Goal: Task Accomplishment & Management: Use online tool/utility

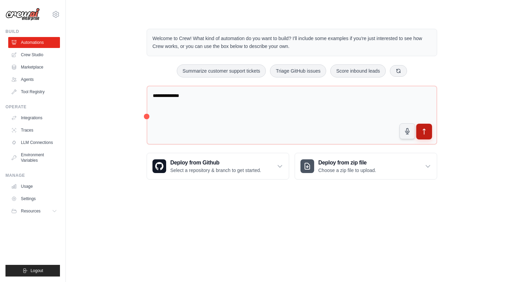
click at [426, 134] on icon "submit" at bounding box center [423, 131] width 7 height 7
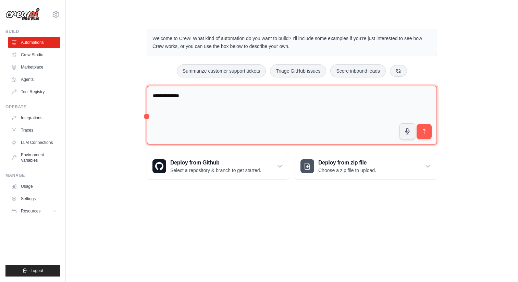
drag, startPoint x: 217, startPoint y: 101, endPoint x: 128, endPoint y: 99, distance: 89.4
click at [128, 100] on div "**********" at bounding box center [292, 104] width 430 height 173
click at [162, 96] on textarea "**********" at bounding box center [291, 115] width 290 height 59
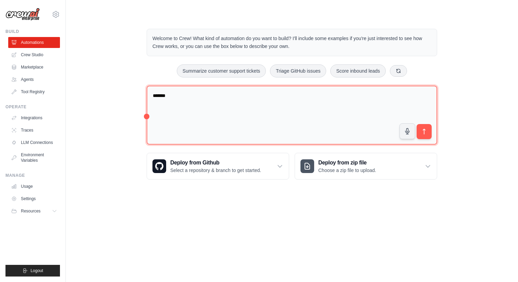
click at [434, 137] on textarea "*******" at bounding box center [291, 115] width 290 height 59
type textarea "*******"
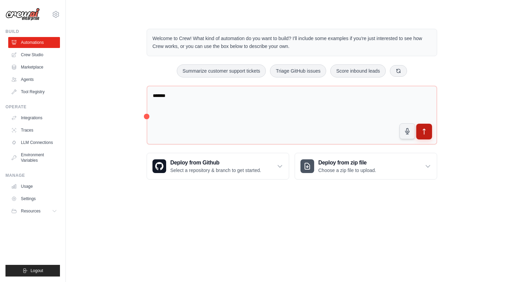
click at [429, 135] on button "submit" at bounding box center [424, 132] width 16 height 16
click at [42, 53] on link "Crew Studio" at bounding box center [35, 54] width 52 height 11
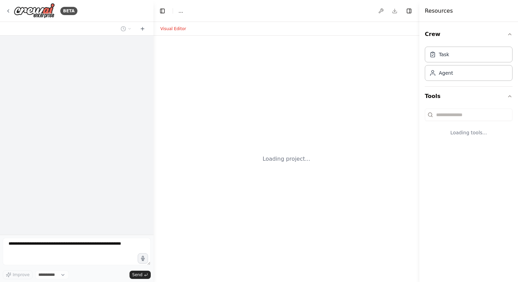
select select "****"
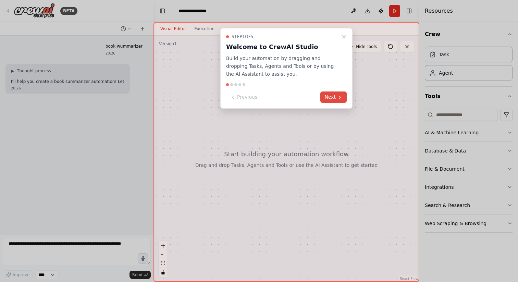
click at [328, 97] on button "Next" at bounding box center [333, 96] width 26 height 11
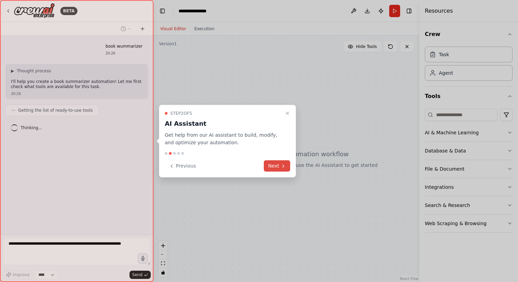
click at [279, 167] on button "Next" at bounding box center [277, 165] width 26 height 11
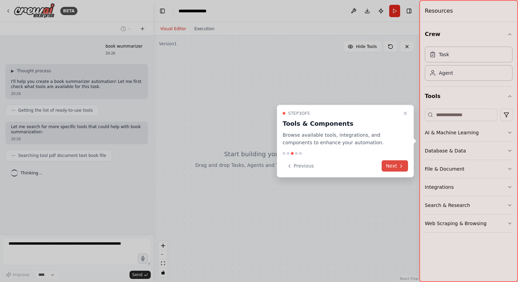
click at [395, 162] on button "Next" at bounding box center [394, 165] width 26 height 11
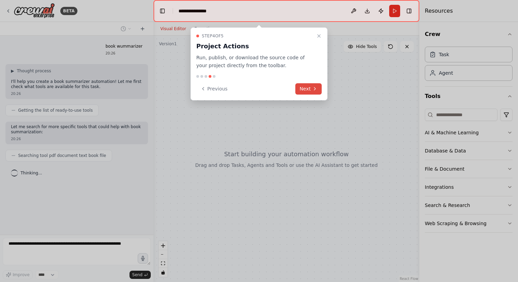
click at [303, 85] on button "Next" at bounding box center [308, 88] width 26 height 11
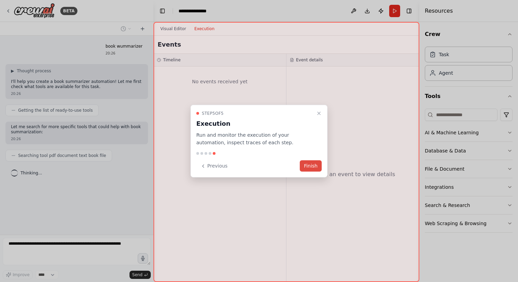
click at [313, 168] on button "Finish" at bounding box center [311, 165] width 22 height 11
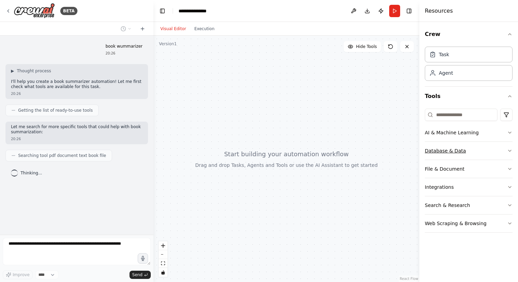
click at [472, 149] on button "Database & Data" at bounding box center [468, 151] width 88 height 18
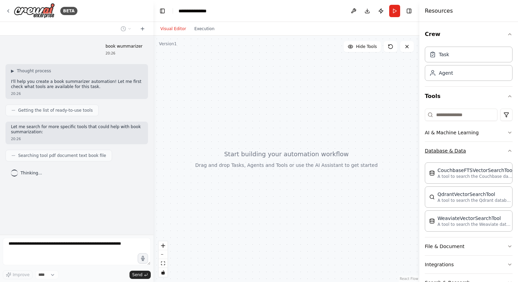
scroll to position [39, 0]
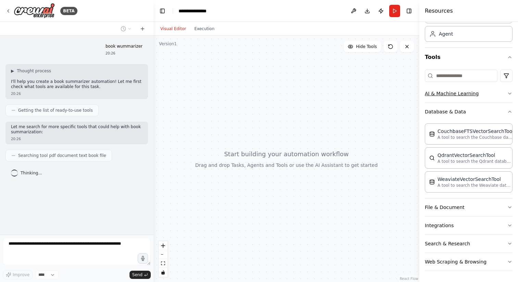
click at [508, 90] on button "AI & Machine Learning" at bounding box center [468, 94] width 88 height 18
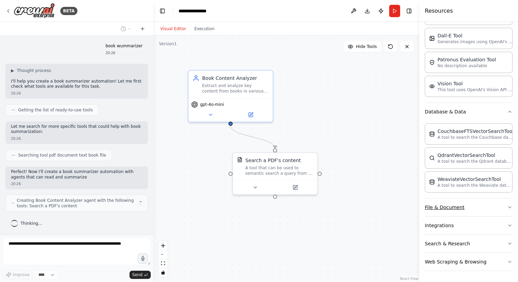
scroll to position [6, 0]
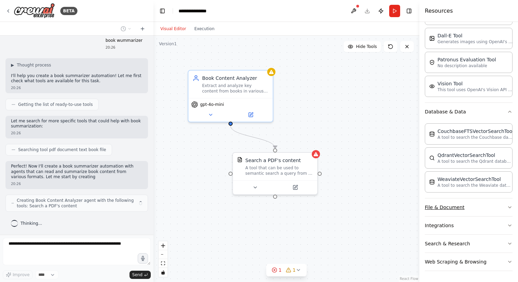
click at [467, 209] on button "File & Document" at bounding box center [468, 207] width 88 height 18
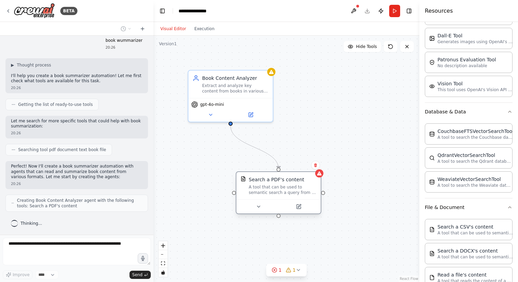
drag, startPoint x: 285, startPoint y: 174, endPoint x: 278, endPoint y: 192, distance: 20.3
click at [279, 193] on div "A tool that can be used to semantic search a query from a PDF's content." at bounding box center [283, 189] width 68 height 11
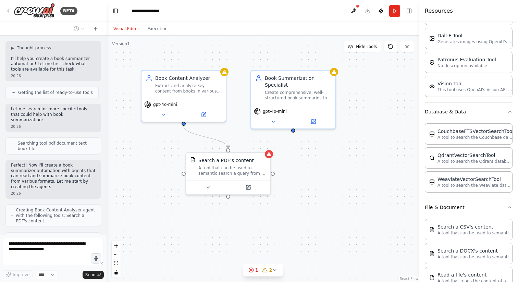
drag, startPoint x: 153, startPoint y: 204, endPoint x: 106, endPoint y: 195, distance: 47.5
click at [106, 195] on div "**********" at bounding box center [259, 141] width 518 height 282
drag, startPoint x: 285, startPoint y: 202, endPoint x: 285, endPoint y: 206, distance: 4.8
click at [285, 205] on div ".deletable-edge-delete-btn { width: 20px; height: 20px; border: 0px solid #ffff…" at bounding box center [262, 159] width 313 height 246
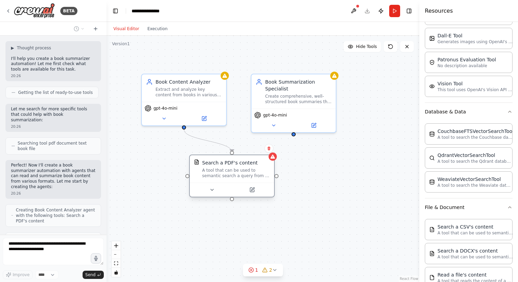
drag, startPoint x: 235, startPoint y: 178, endPoint x: 237, endPoint y: 168, distance: 9.8
click at [237, 168] on div "A tool that can be used to semantic search a query from a PDF's content." at bounding box center [236, 172] width 68 height 11
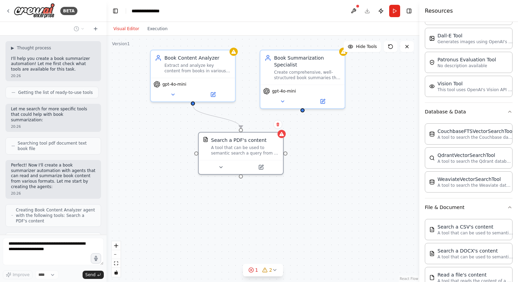
drag, startPoint x: 309, startPoint y: 177, endPoint x: 320, endPoint y: 150, distance: 29.4
click at [320, 150] on div ".deletable-edge-delete-btn { width: 20px; height: 20px; border: 0px solid #ffff…" at bounding box center [262, 159] width 313 height 246
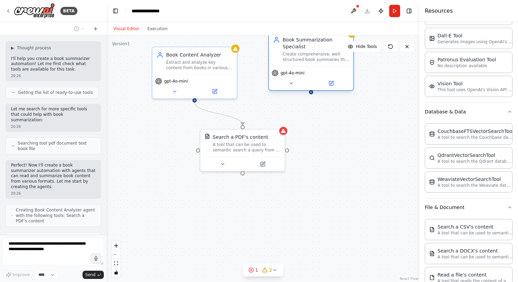
drag, startPoint x: 309, startPoint y: 77, endPoint x: 314, endPoint y: 61, distance: 16.3
click at [314, 62] on div "Book Summarization Specialist Create comprehensive, well-structured book summar…" at bounding box center [311, 49] width 84 height 34
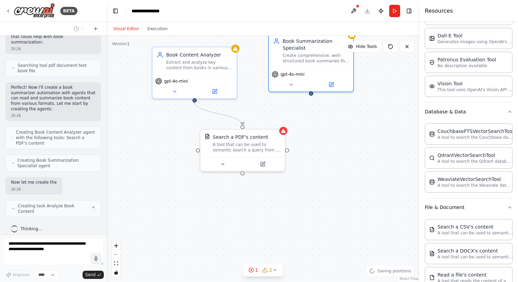
click at [318, 118] on div ".deletable-edge-delete-btn { width: 20px; height: 20px; border: 0px solid #ffff…" at bounding box center [262, 159] width 313 height 246
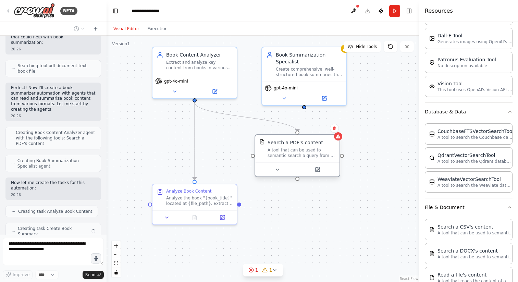
scroll to position [123, 0]
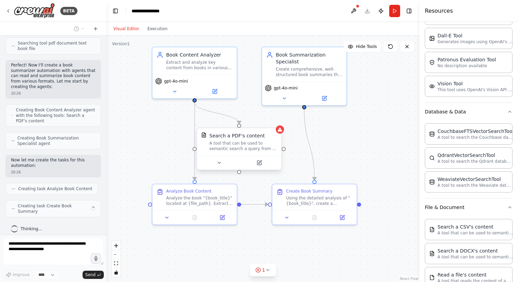
drag, startPoint x: 252, startPoint y: 145, endPoint x: 307, endPoint y: 148, distance: 55.1
click at [307, 148] on div ".deletable-edge-delete-btn { width: 20px; height: 20px; border: 0px solid #ffff…" at bounding box center [273, 135] width 313 height 246
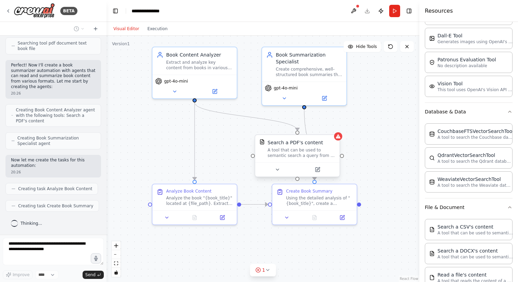
scroll to position [117, 0]
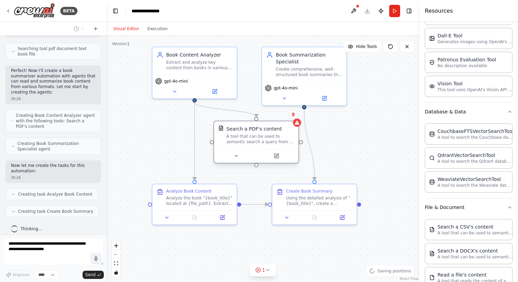
drag, startPoint x: 297, startPoint y: 144, endPoint x: 254, endPoint y: 131, distance: 44.4
click at [254, 132] on div "Search a PDF's content" at bounding box center [253, 128] width 55 height 7
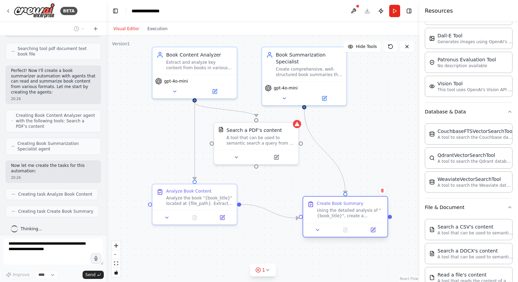
drag, startPoint x: 314, startPoint y: 203, endPoint x: 342, endPoint y: 214, distance: 30.9
click at [342, 214] on div "Using the detailed analysis of "{book_title}", create a comprehensive yet conci…" at bounding box center [350, 212] width 66 height 11
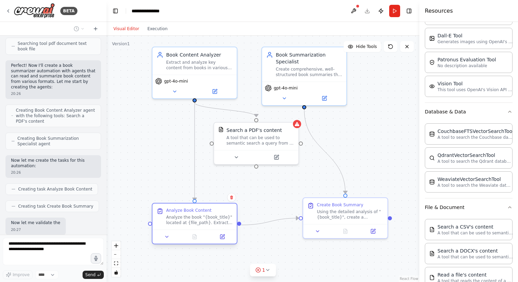
scroll to position [168, 0]
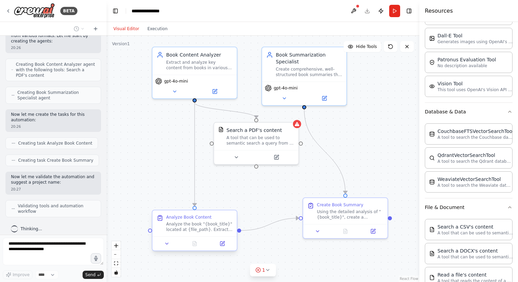
drag, startPoint x: 181, startPoint y: 193, endPoint x: 181, endPoint y: 216, distance: 22.9
click at [182, 217] on div "Analyze Book Content Analyze the book "{book_title}" located at {file_path}. Ex…" at bounding box center [199, 223] width 66 height 18
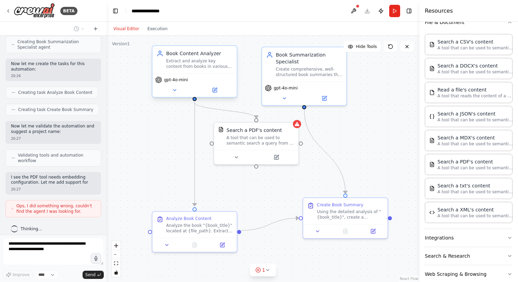
scroll to position [224, 0]
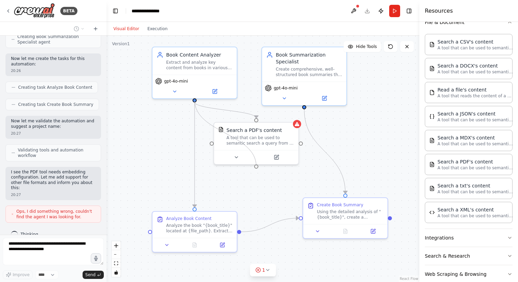
drag, startPoint x: 194, startPoint y: 101, endPoint x: 256, endPoint y: 167, distance: 90.6
click at [256, 167] on div "Book Content Analyzer Extract and analyze key content from books in various for…" at bounding box center [273, 135] width 313 height 246
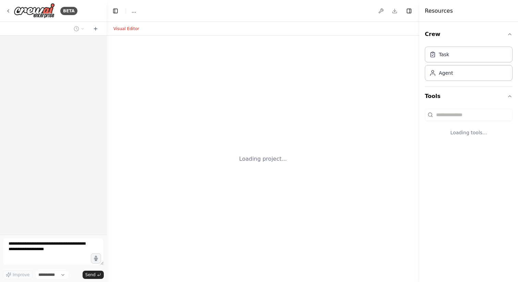
select select "****"
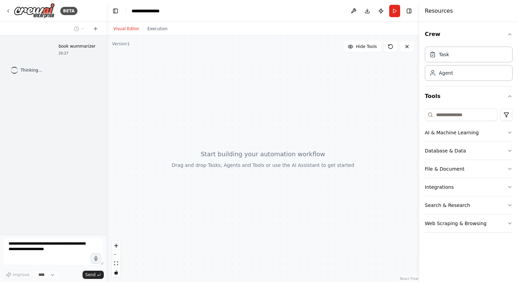
drag, startPoint x: 239, startPoint y: 200, endPoint x: 253, endPoint y: 141, distance: 60.9
click at [253, 141] on div at bounding box center [262, 159] width 313 height 246
click at [486, 129] on button "AI & Machine Learning" at bounding box center [468, 133] width 88 height 18
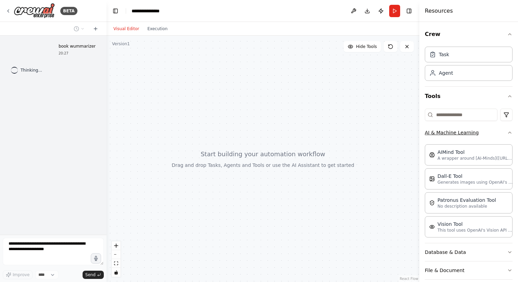
click at [486, 129] on button "AI & Machine Learning" at bounding box center [468, 133] width 88 height 18
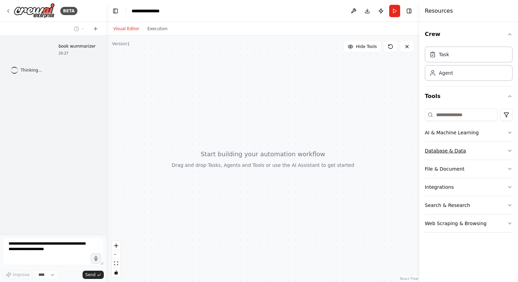
click at [476, 148] on button "Database & Data" at bounding box center [468, 151] width 88 height 18
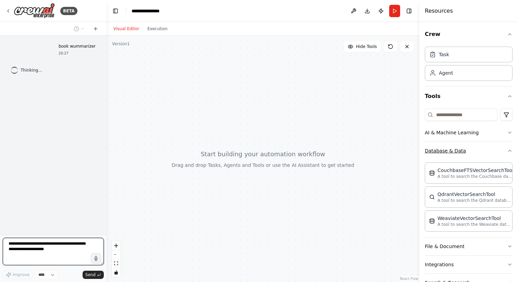
click at [476, 148] on button "Database & Data" at bounding box center [468, 151] width 88 height 18
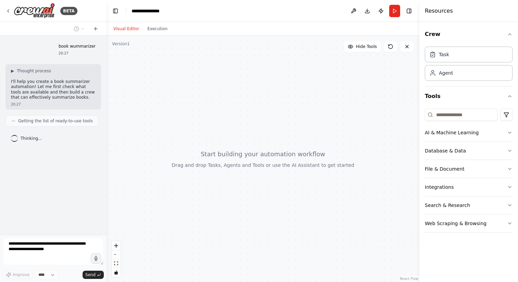
click at [21, 136] on span "Thinking..." at bounding box center [32, 138] width 22 height 5
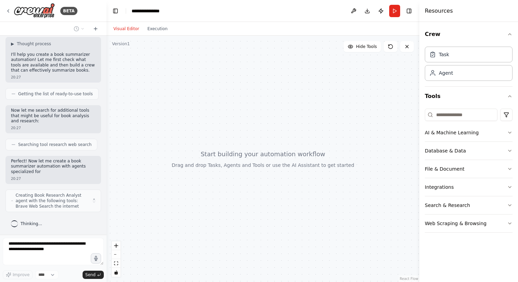
scroll to position [33, 0]
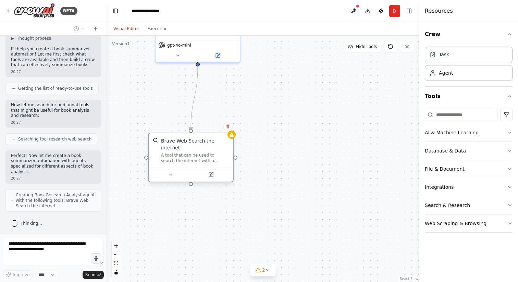
drag, startPoint x: 244, startPoint y: 122, endPoint x: 206, endPoint y: 164, distance: 56.5
click at [207, 165] on div "Brave Web Search the internet A tool that can be used to search the internet wi…" at bounding box center [191, 150] width 84 height 34
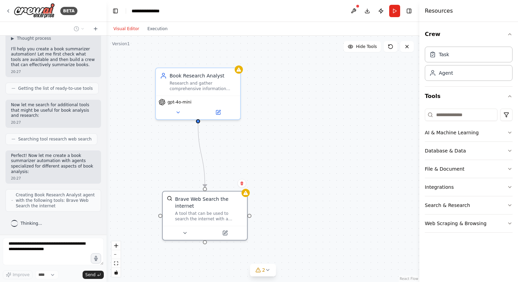
drag, startPoint x: 278, startPoint y: 71, endPoint x: 277, endPoint y: 125, distance: 53.4
click at [277, 126] on div ".deletable-edge-delete-btn { width: 20px; height: 20px; border: 0px solid #ffff…" at bounding box center [262, 159] width 313 height 246
click at [277, 120] on div ".deletable-edge-delete-btn { width: 20px; height: 20px; border: 0px solid #ffff…" at bounding box center [262, 159] width 313 height 246
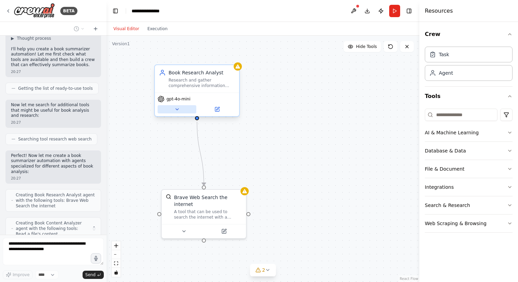
scroll to position [61, 0]
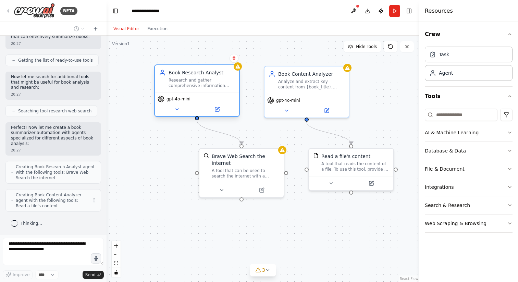
click at [177, 101] on span "gpt-4o-mini" at bounding box center [178, 98] width 24 height 5
click at [181, 99] on span "gpt-4o-mini" at bounding box center [178, 98] width 24 height 5
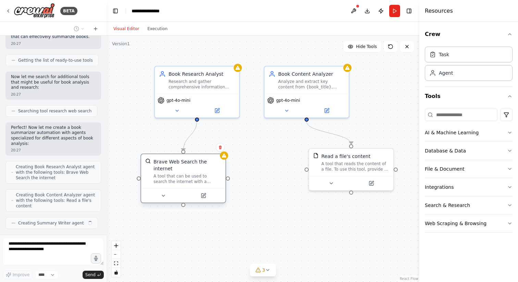
scroll to position [78, 0]
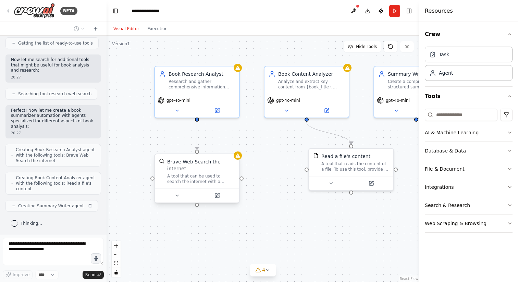
drag, startPoint x: 239, startPoint y: 169, endPoint x: 192, endPoint y: 172, distance: 46.3
click at [193, 173] on div "A tool that can be used to search the internet with a search_query." at bounding box center [201, 178] width 68 height 11
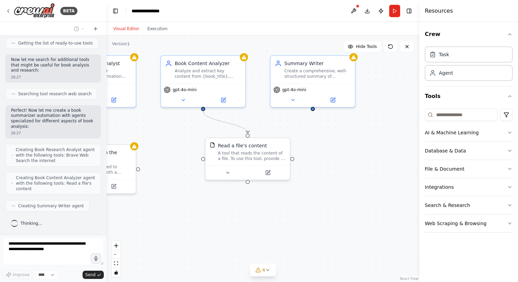
drag, startPoint x: 322, startPoint y: 209, endPoint x: 211, endPoint y: 196, distance: 111.6
click at [211, 196] on div ".deletable-edge-delete-btn { width: 20px; height: 20px; border: 0px solid #ffff…" at bounding box center [262, 159] width 313 height 246
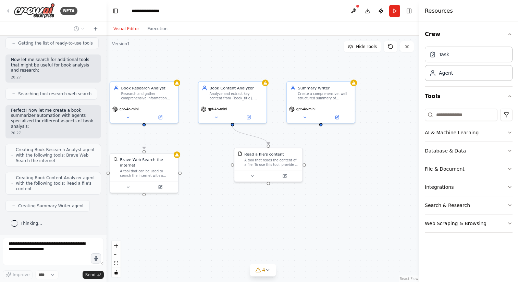
drag, startPoint x: 211, startPoint y: 197, endPoint x: 244, endPoint y: 196, distance: 33.6
click at [245, 196] on div ".deletable-edge-delete-btn { width: 20px; height: 20px; border: 0px solid #ffff…" at bounding box center [262, 159] width 313 height 246
click at [267, 169] on div at bounding box center [268, 174] width 68 height 11
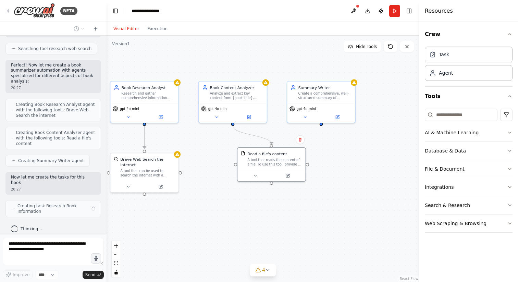
scroll to position [128, 0]
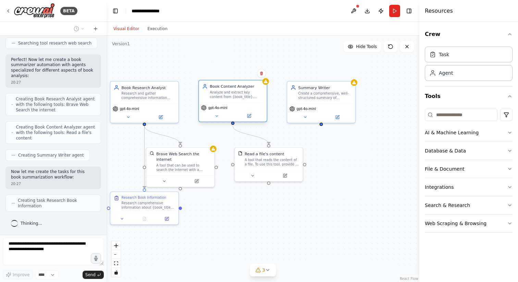
drag, startPoint x: 245, startPoint y: 109, endPoint x: 285, endPoint y: 137, distance: 48.8
click at [264, 110] on div "gpt-4o-mini" at bounding box center [232, 107] width 63 height 5
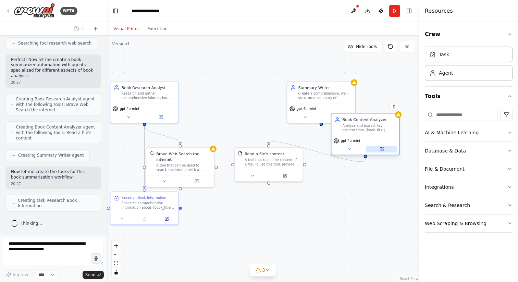
drag, startPoint x: 281, startPoint y: 138, endPoint x: 384, endPoint y: 152, distance: 103.9
click at [384, 151] on div "gpt-4o-mini" at bounding box center [365, 145] width 68 height 19
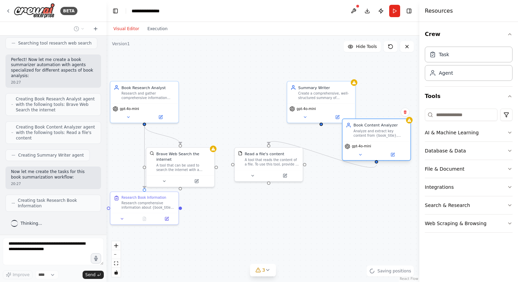
click at [374, 128] on div "Book Content Analyzer Analyze and extract key content from {book_title}, focusi…" at bounding box center [379, 129] width 53 height 15
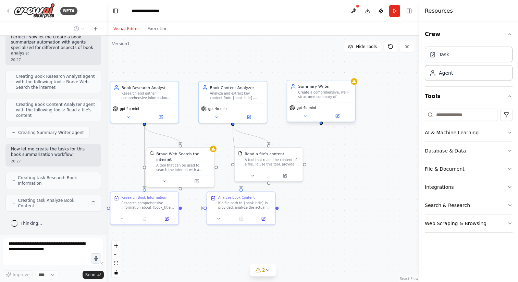
click at [345, 96] on div "Create a comprehensive, well-structured summary of {book_title} that captures t…" at bounding box center [324, 94] width 53 height 9
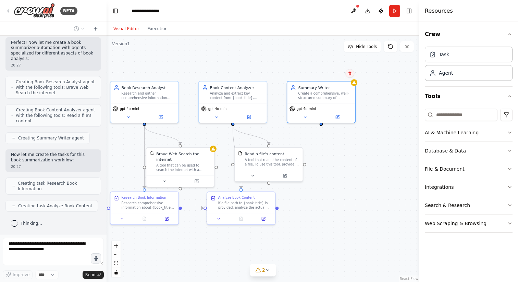
click at [351, 76] on button at bounding box center [349, 73] width 9 height 9
click at [332, 76] on button "Confirm" at bounding box center [330, 73] width 24 height 8
click at [330, 77] on button "Confirm" at bounding box center [330, 73] width 24 height 8
click at [243, 101] on div "Book Content Analyzer Analyze and extract key content from {book_title}, focusi…" at bounding box center [233, 91] width 68 height 22
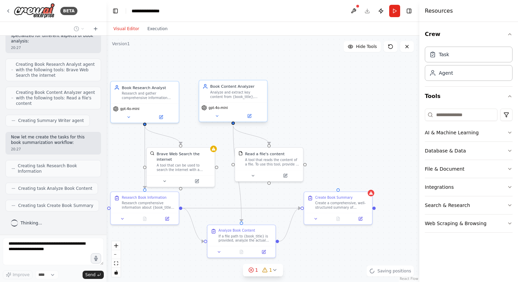
scroll to position [163, 0]
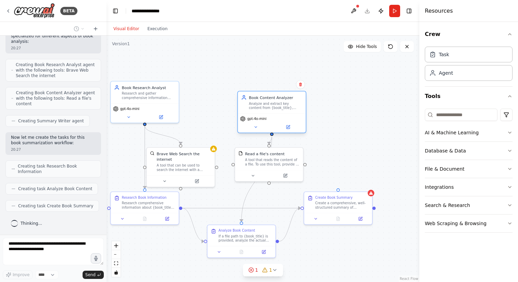
drag, startPoint x: 253, startPoint y: 99, endPoint x: 286, endPoint y: 103, distance: 33.4
click at [287, 104] on div "Book Content Analyzer Analyze and extract key content from {book_title}, focusi…" at bounding box center [272, 102] width 68 height 22
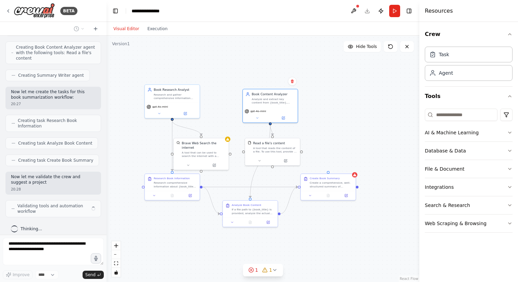
scroll to position [213, 0]
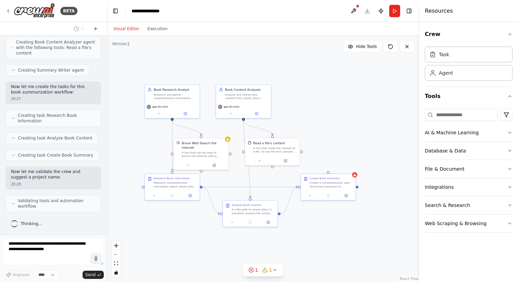
click at [28, 229] on div "Thinking..." at bounding box center [26, 223] width 42 height 12
click at [20, 222] on div "Thinking..." at bounding box center [26, 223] width 31 height 7
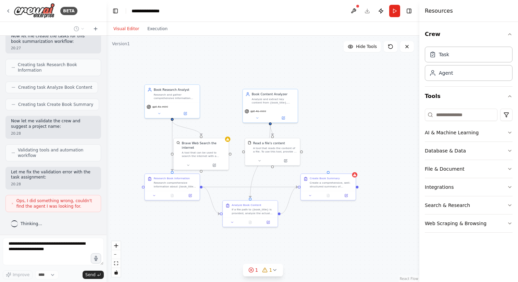
scroll to position [281, 0]
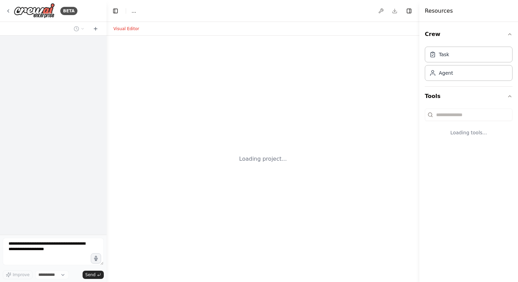
select select "****"
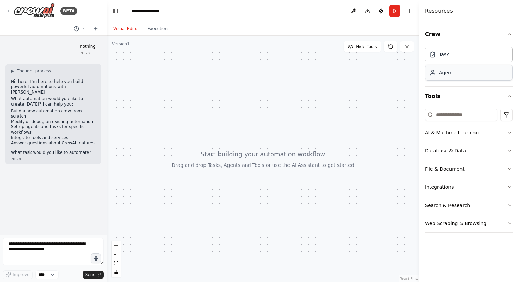
click at [473, 73] on div "Agent" at bounding box center [468, 73] width 88 height 16
click at [450, 79] on div "Agent" at bounding box center [468, 73] width 88 height 16
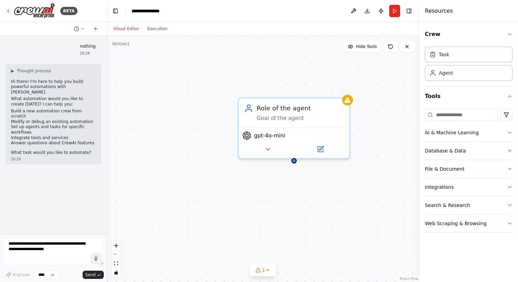
drag, startPoint x: 301, startPoint y: 200, endPoint x: 246, endPoint y: 199, distance: 54.5
click at [246, 199] on div "Role of the agent Goal of the agent gpt-4o-mini" at bounding box center [262, 159] width 313 height 246
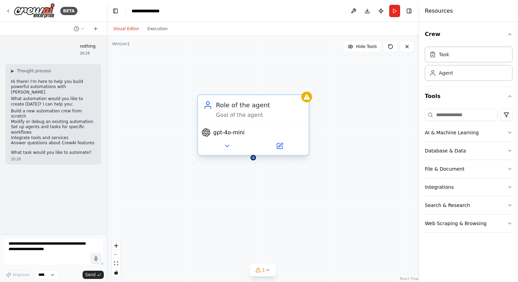
click at [295, 156] on div "Role of the agent Goal of the agent gpt-4o-mini" at bounding box center [253, 127] width 112 height 62
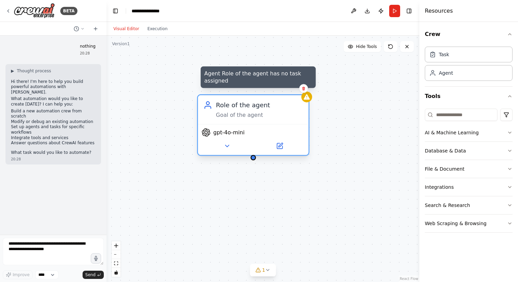
click at [309, 99] on icon at bounding box center [306, 96] width 7 height 7
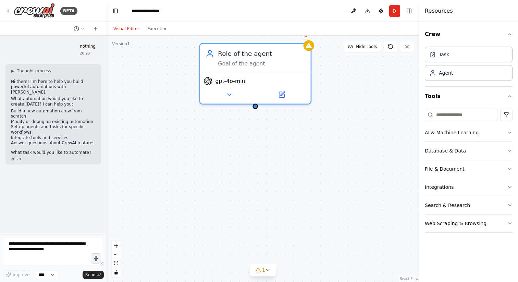
drag, startPoint x: 354, startPoint y: 123, endPoint x: 356, endPoint y: 69, distance: 53.1
click at [356, 69] on div "Role of the agent Goal of the agent gpt-4o-mini" at bounding box center [262, 159] width 313 height 246
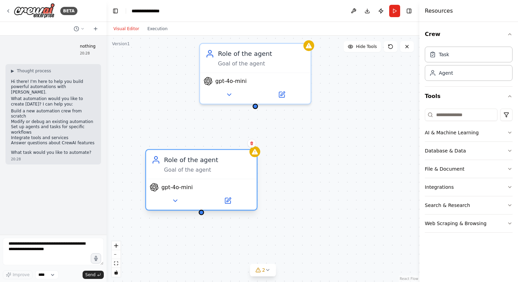
drag, startPoint x: 281, startPoint y: 177, endPoint x: 183, endPoint y: 155, distance: 100.2
click at [183, 155] on div "Role of the agent" at bounding box center [207, 159] width 87 height 9
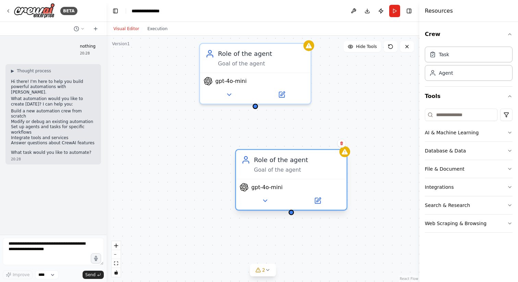
drag, startPoint x: 211, startPoint y: 171, endPoint x: 265, endPoint y: 171, distance: 54.1
click at [268, 171] on div "Goal of the agent" at bounding box center [297, 169] width 87 height 7
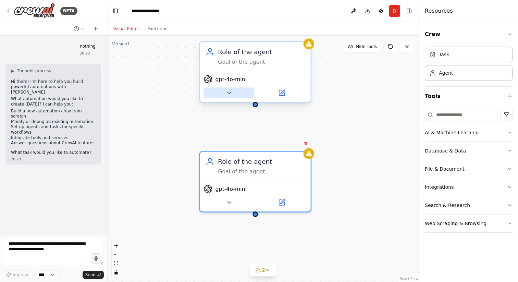
click at [231, 94] on icon at bounding box center [228, 92] width 7 height 7
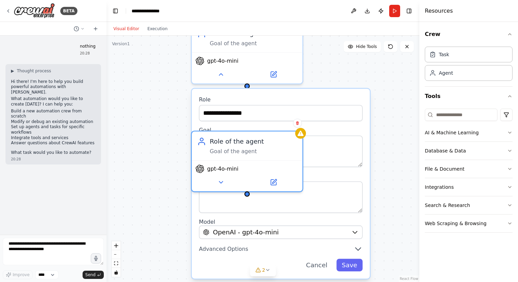
drag, startPoint x: 190, startPoint y: 122, endPoint x: 181, endPoint y: 103, distance: 20.5
click at [181, 103] on div "**********" at bounding box center [262, 159] width 313 height 246
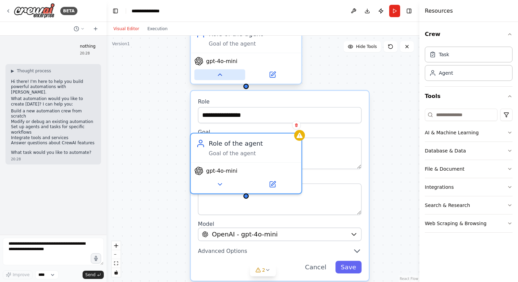
click at [225, 75] on button at bounding box center [219, 74] width 51 height 11
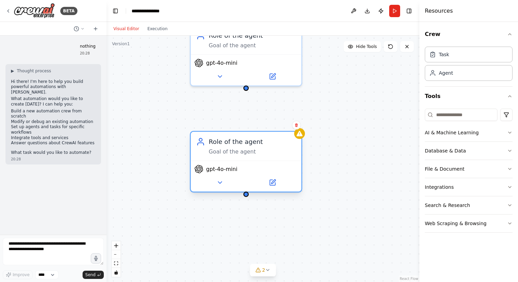
drag, startPoint x: 229, startPoint y: 152, endPoint x: 229, endPoint y: 176, distance: 24.0
click at [229, 155] on div "Goal of the agent" at bounding box center [251, 151] width 87 height 7
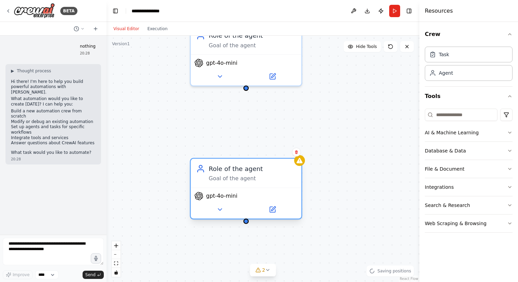
click at [238, 175] on div "Goal of the agent" at bounding box center [251, 178] width 87 height 7
click at [296, 152] on icon at bounding box center [296, 152] width 3 height 4
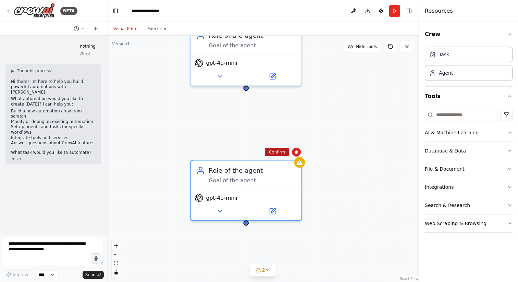
click at [281, 152] on button "Confirm" at bounding box center [277, 152] width 24 height 8
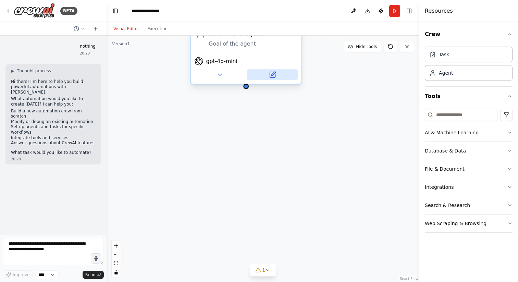
click at [274, 78] on button at bounding box center [272, 74] width 51 height 11
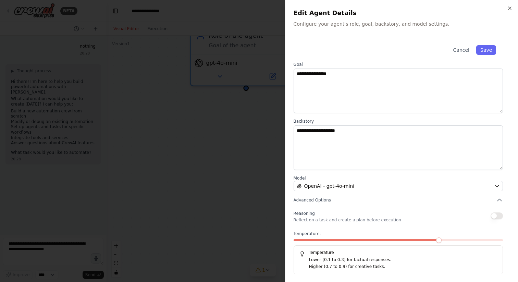
scroll to position [28, 0]
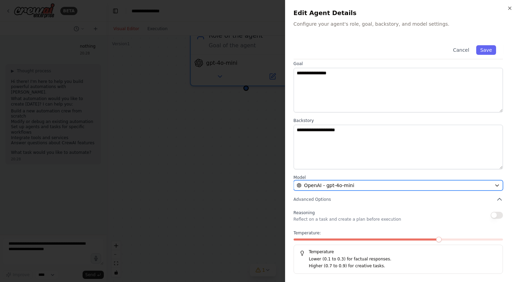
click at [324, 180] on button "OpenAI - gpt-4o-mini" at bounding box center [397, 185] width 209 height 10
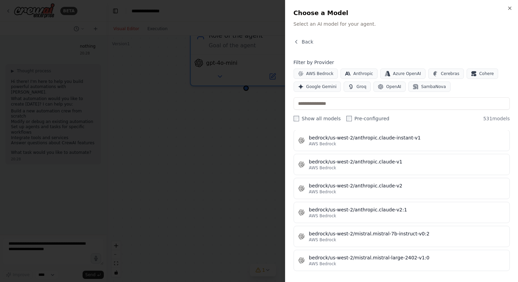
scroll to position [3012, 0]
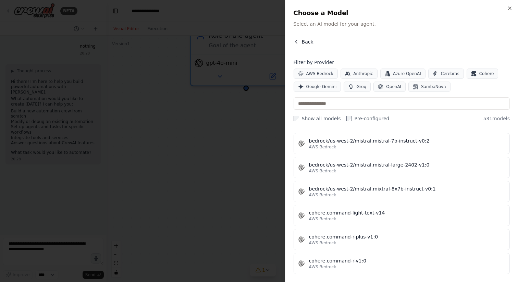
click at [299, 41] on button "Back" at bounding box center [303, 41] width 20 height 7
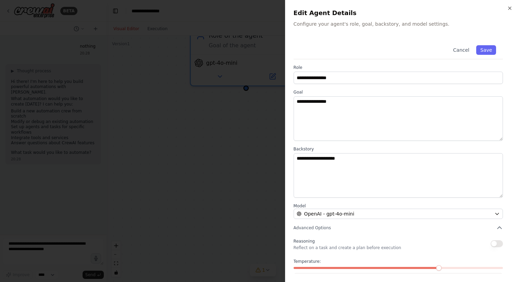
click at [222, 122] on div at bounding box center [259, 141] width 518 height 282
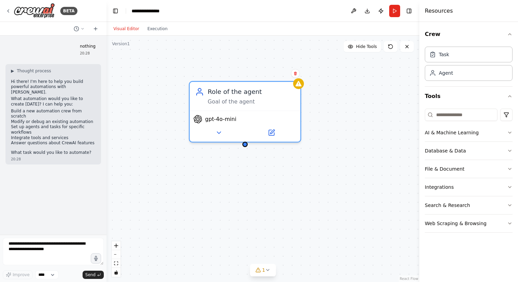
drag, startPoint x: 252, startPoint y: 113, endPoint x: 251, endPoint y: 169, distance: 56.1
click at [251, 169] on div "Role of the agent Goal of the agent gpt-4o-mini" at bounding box center [262, 159] width 313 height 246
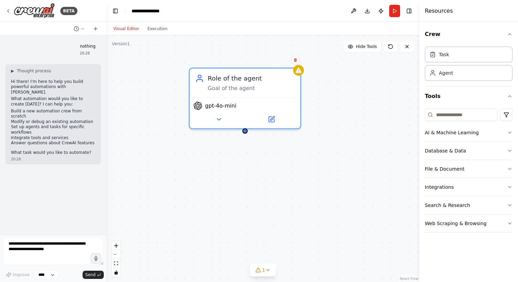
drag, startPoint x: 318, startPoint y: 128, endPoint x: 327, endPoint y: 97, distance: 32.7
click at [327, 97] on div "Role of the agent Goal of the agent gpt-4o-mini" at bounding box center [262, 159] width 313 height 246
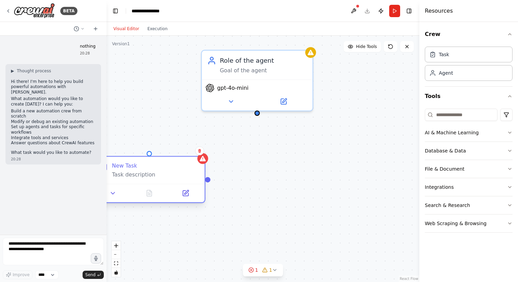
drag, startPoint x: 281, startPoint y: 228, endPoint x: 132, endPoint y: 171, distance: 159.6
click at [132, 169] on div "New Task" at bounding box center [124, 165] width 25 height 7
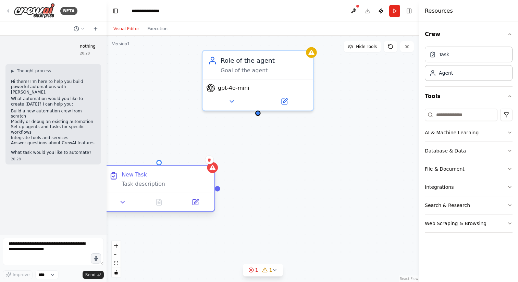
drag, startPoint x: 197, startPoint y: 182, endPoint x: 256, endPoint y: 187, distance: 59.5
click at [209, 187] on div "New Task Task description" at bounding box center [165, 179] width 87 height 16
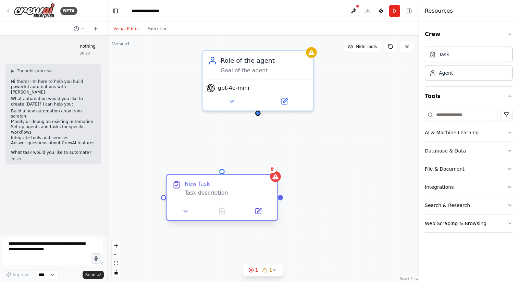
click at [256, 187] on div "New Task Task description" at bounding box center [227, 188] width 87 height 16
click at [273, 168] on icon at bounding box center [272, 169] width 3 height 4
click at [258, 169] on button "Confirm" at bounding box center [253, 169] width 24 height 8
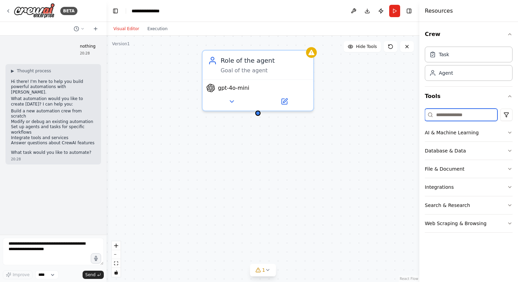
click at [448, 116] on input at bounding box center [460, 115] width 73 height 12
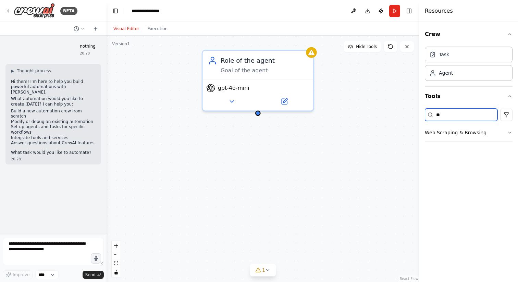
type input "*"
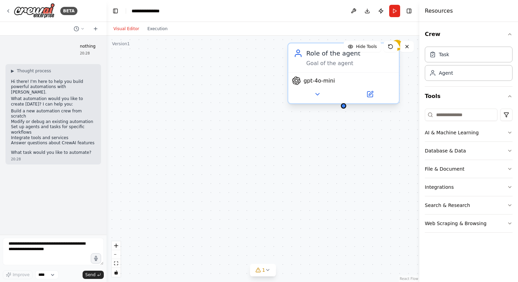
drag, startPoint x: 255, startPoint y: 114, endPoint x: 331, endPoint y: 127, distance: 76.5
click at [331, 127] on div "Role of the agent Goal of the agent gpt-4o-mini" at bounding box center [262, 159] width 313 height 246
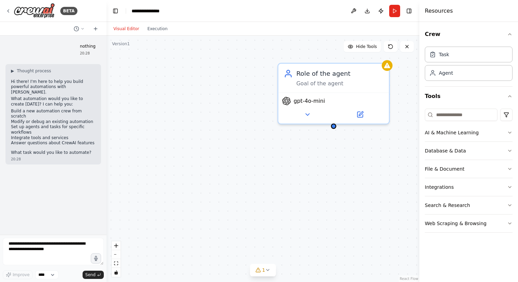
click at [337, 143] on div "Role of the agent Goal of the agent gpt-4o-mini" at bounding box center [262, 159] width 313 height 246
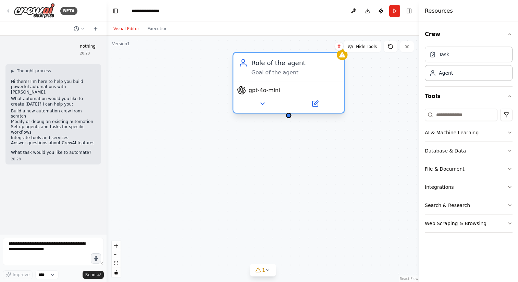
drag, startPoint x: 336, startPoint y: 82, endPoint x: 289, endPoint y: 75, distance: 47.8
click at [289, 75] on div "Goal of the agent" at bounding box center [294, 72] width 87 height 7
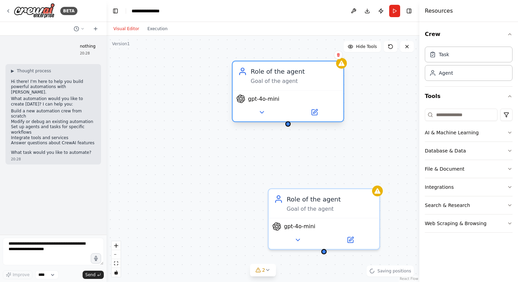
drag, startPoint x: 289, startPoint y: 120, endPoint x: 288, endPoint y: 125, distance: 5.5
click at [288, 126] on div "Role of the agent Goal of the agent gpt-4o-mini Role of the agent Goal of the a…" at bounding box center [262, 159] width 313 height 246
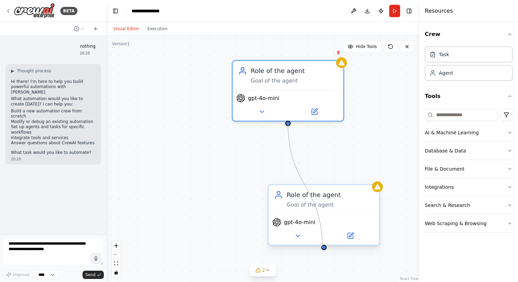
drag, startPoint x: 287, startPoint y: 120, endPoint x: 324, endPoint y: 251, distance: 135.6
click at [324, 251] on div "Role of the agent Goal of the agent gpt-4o-mini Role of the agent Goal of the a…" at bounding box center [262, 159] width 313 height 246
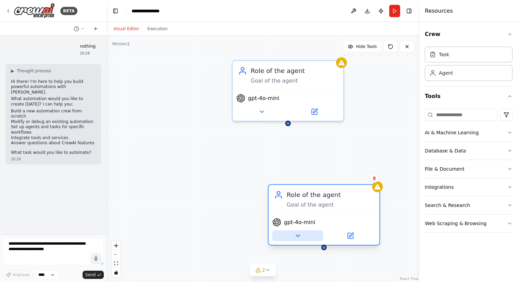
click at [300, 232] on icon at bounding box center [297, 235] width 7 height 7
click at [341, 187] on div "Role of the agent Goal of the agent" at bounding box center [323, 199] width 111 height 29
click at [343, 193] on div "Role of the agent" at bounding box center [329, 194] width 87 height 9
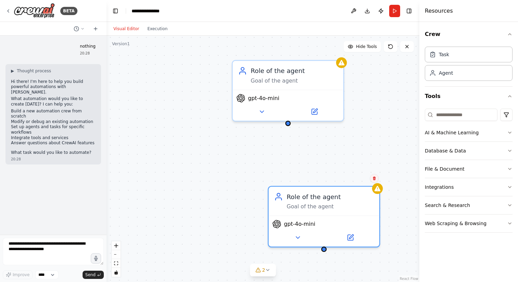
click at [374, 177] on icon at bounding box center [373, 178] width 3 height 4
click at [355, 178] on button "Confirm" at bounding box center [354, 178] width 24 height 8
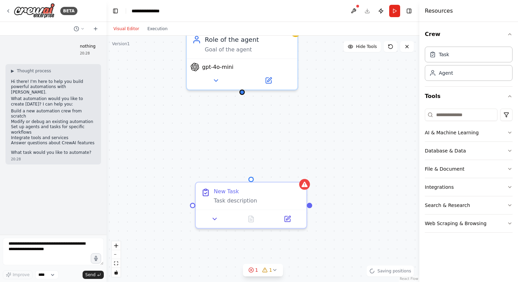
drag, startPoint x: 247, startPoint y: 212, endPoint x: 209, endPoint y: 182, distance: 48.0
click at [208, 182] on div "Role of the agent Goal of the agent gpt-4o-mini New Task Task description" at bounding box center [262, 159] width 313 height 246
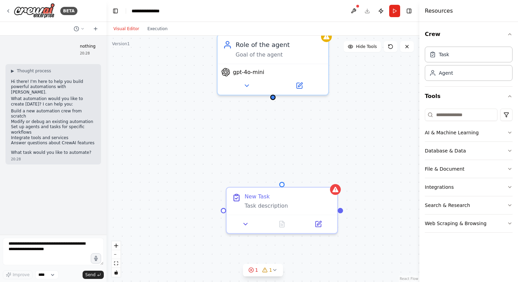
drag, startPoint x: 222, startPoint y: 182, endPoint x: 244, endPoint y: 180, distance: 22.7
click at [244, 180] on div "Role of the agent Goal of the agent gpt-4o-mini New Task Task description" at bounding box center [262, 159] width 313 height 246
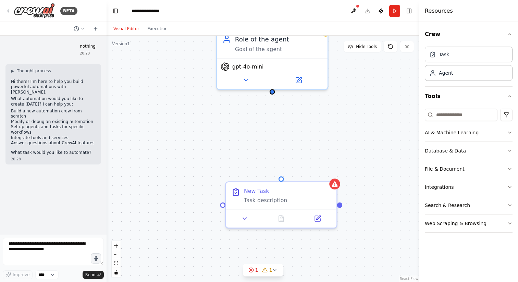
click at [239, 103] on div "Role of the agent Goal of the agent gpt-4o-mini New Task Task description" at bounding box center [262, 159] width 313 height 246
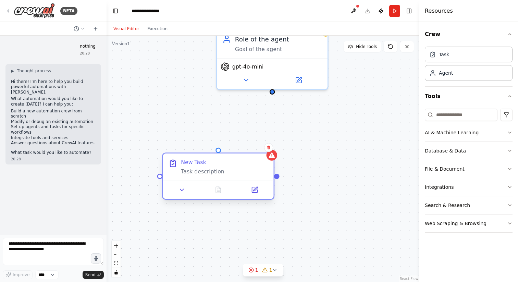
drag, startPoint x: 271, startPoint y: 200, endPoint x: 212, endPoint y: 152, distance: 75.9
click at [212, 168] on div "Task description" at bounding box center [224, 171] width 87 height 7
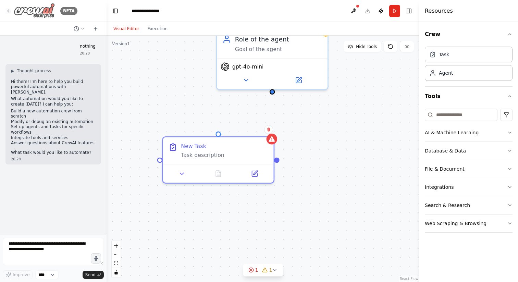
click at [10, 12] on icon at bounding box center [7, 10] width 5 height 5
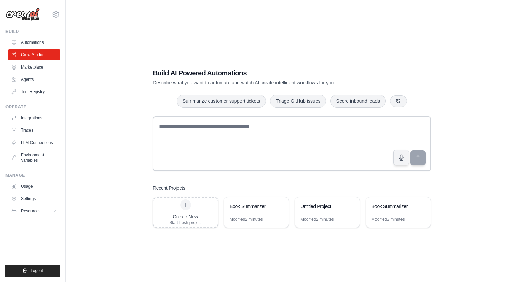
scroll to position [14, 0]
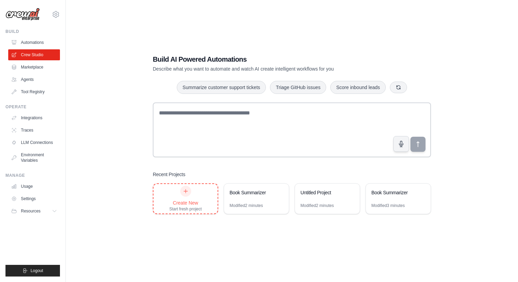
click at [198, 204] on div "Create New" at bounding box center [185, 202] width 33 height 7
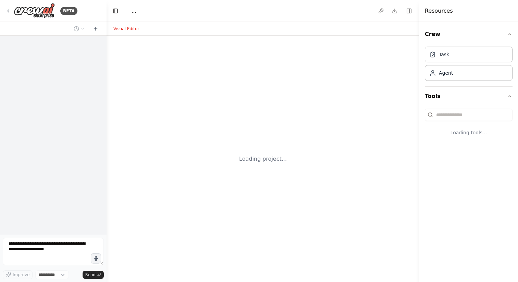
select select "****"
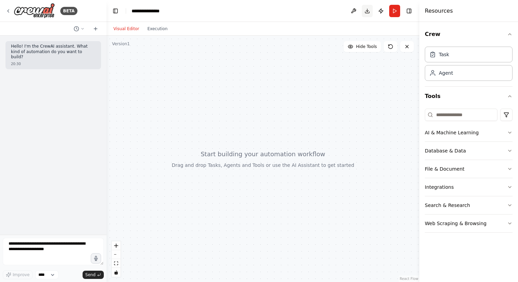
click at [369, 12] on button "Download" at bounding box center [366, 11] width 11 height 12
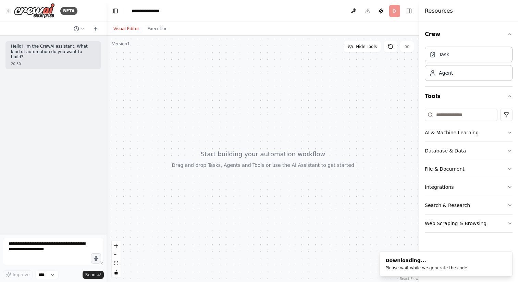
click at [508, 149] on icon "button" at bounding box center [509, 150] width 5 height 5
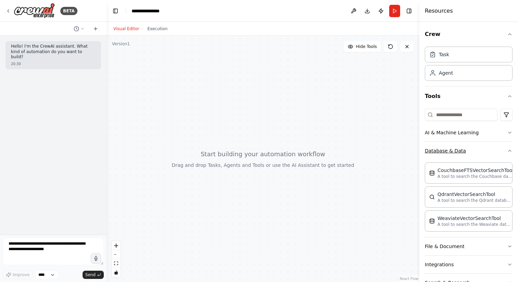
click at [508, 149] on icon "button" at bounding box center [509, 150] width 5 height 5
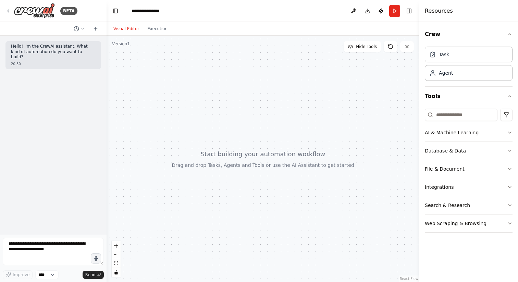
click at [508, 170] on icon "button" at bounding box center [509, 168] width 5 height 5
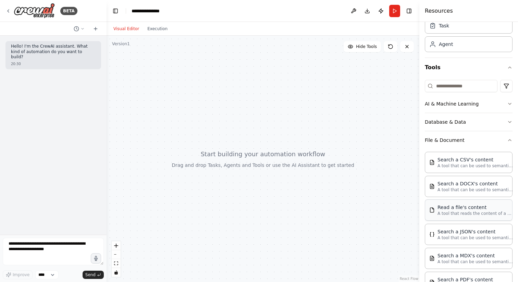
scroll to position [26, 0]
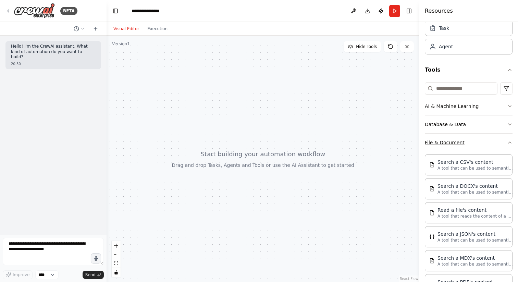
click at [509, 142] on icon "button" at bounding box center [509, 142] width 5 height 5
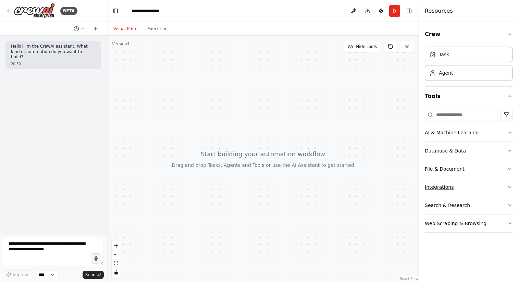
click at [504, 185] on button "Integrations" at bounding box center [468, 187] width 88 height 18
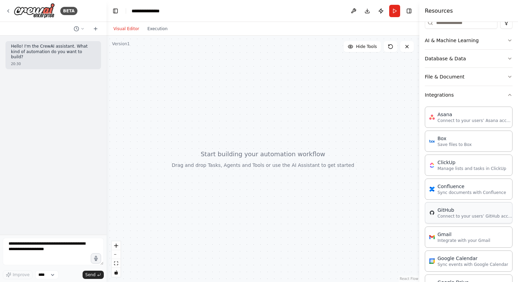
scroll to position [12, 0]
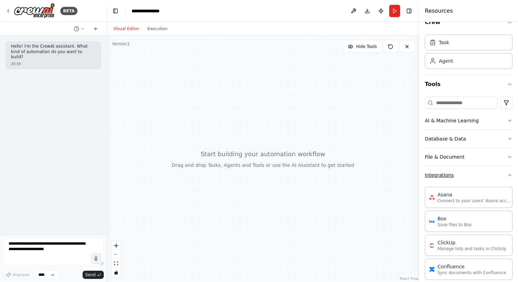
click at [510, 176] on icon "button" at bounding box center [509, 174] width 5 height 5
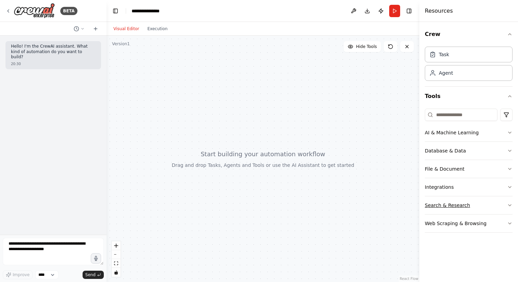
click at [510, 206] on icon "button" at bounding box center [509, 204] width 5 height 5
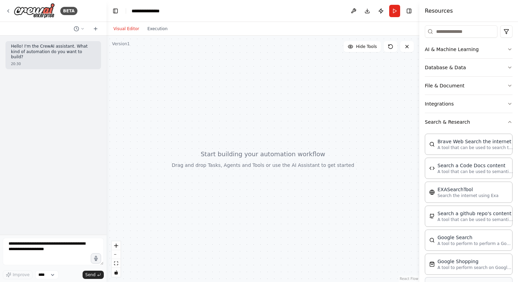
scroll to position [69, 0]
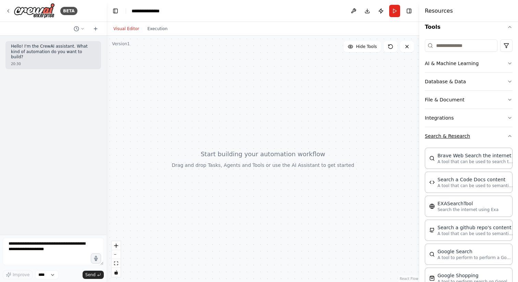
click at [508, 138] on icon "button" at bounding box center [509, 135] width 5 height 5
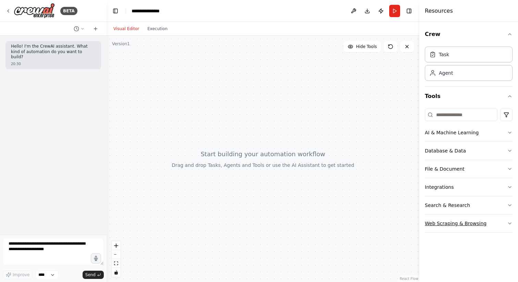
click at [501, 222] on button "Web Scraping & Browsing" at bounding box center [468, 223] width 88 height 18
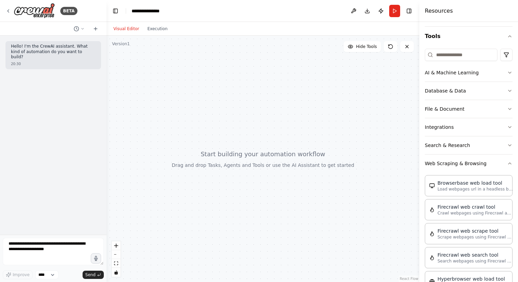
scroll to position [58, 0]
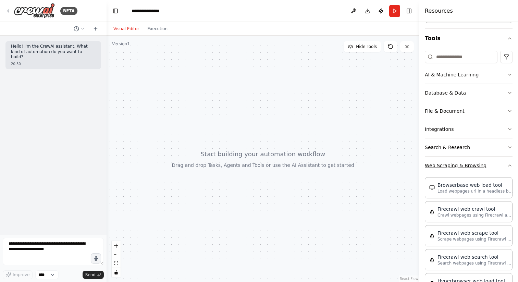
click at [508, 165] on icon "button" at bounding box center [509, 165] width 5 height 5
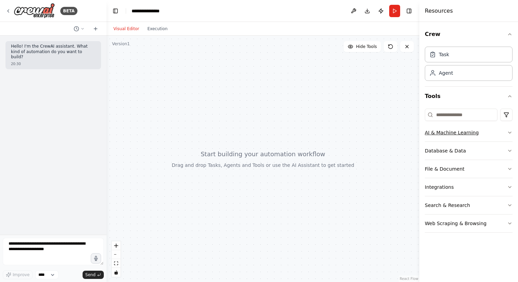
click at [503, 134] on button "AI & Machine Learning" at bounding box center [468, 133] width 88 height 18
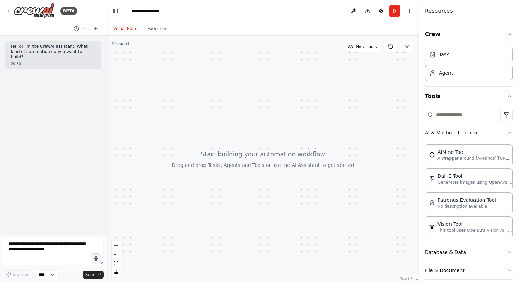
click at [503, 134] on button "AI & Machine Learning" at bounding box center [468, 133] width 88 height 18
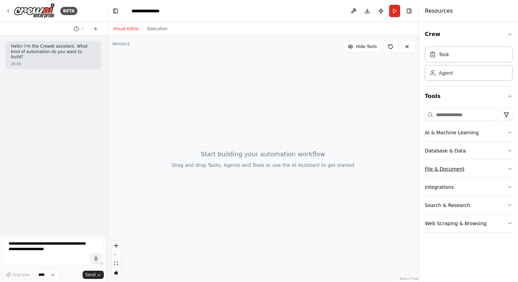
click at [492, 165] on button "File & Document" at bounding box center [468, 169] width 88 height 18
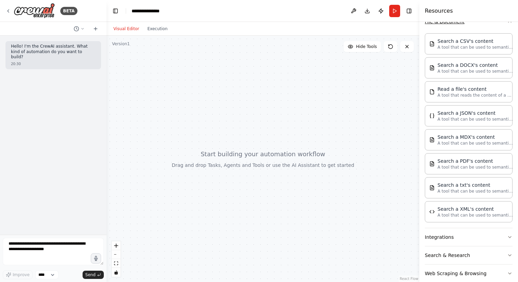
scroll to position [159, 0]
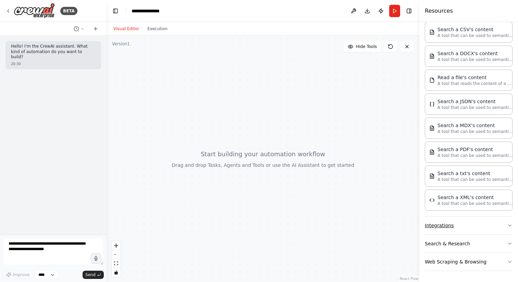
click at [466, 226] on button "Integrations" at bounding box center [468, 225] width 88 height 18
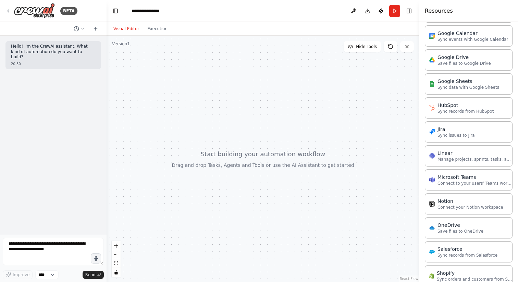
scroll to position [515, 0]
